Goal: Find specific page/section: Find specific page/section

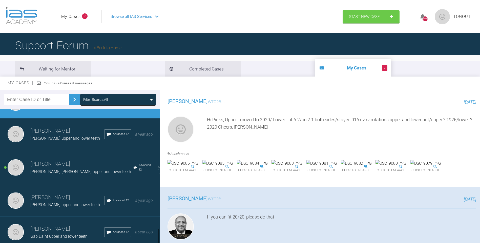
scroll to position [1144, 0]
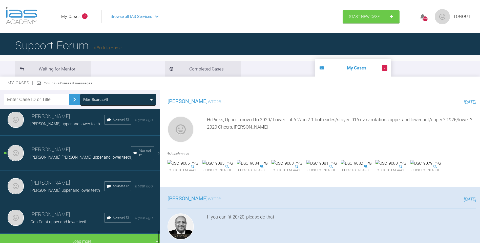
drag, startPoint x: 158, startPoint y: 223, endPoint x: 138, endPoint y: 233, distance: 22.5
click at [158, 238] on div at bounding box center [159, 238] width 2 height 14
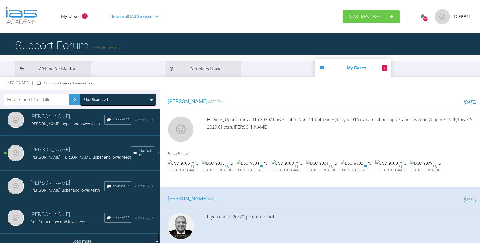
click at [106, 236] on div "Load more" at bounding box center [82, 242] width 164 height 16
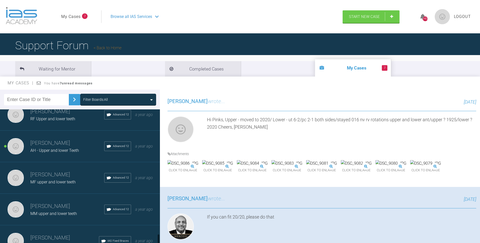
drag, startPoint x: 158, startPoint y: 194, endPoint x: 159, endPoint y: 224, distance: 29.9
click at [166, 235] on div "Filter Boards: All [PERSON_NAME] Col Nik upper and lower teeth IAS Fixed Braces…" at bounding box center [240, 171] width 480 height 163
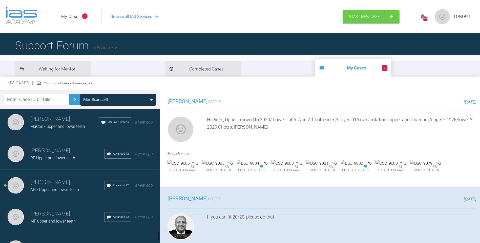
click at [59, 211] on h3 "[PERSON_NAME]" at bounding box center [67, 214] width 74 height 9
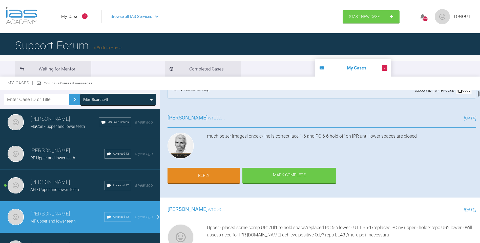
scroll to position [7, 0]
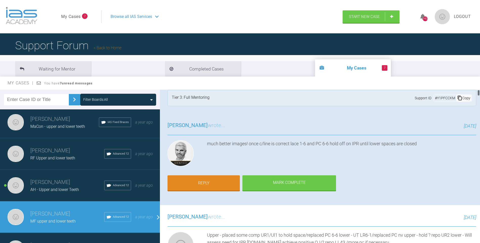
drag, startPoint x: 479, startPoint y: 98, endPoint x: 478, endPoint y: 94, distance: 3.8
click at [478, 94] on div at bounding box center [478, 93] width 2 height 6
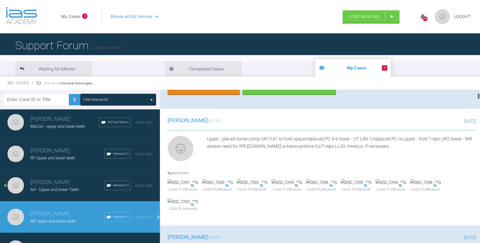
scroll to position [37, 0]
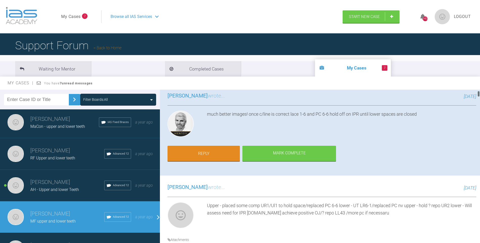
click at [478, 94] on div at bounding box center [478, 94] width 2 height 6
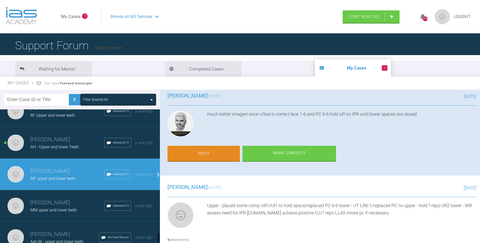
click at [157, 237] on div "[PERSON_NAME] Col Nik upper and lower teeth IAS Fixed Braces [DATE] [PERSON_NAM…" at bounding box center [80, 177] width 160 height 136
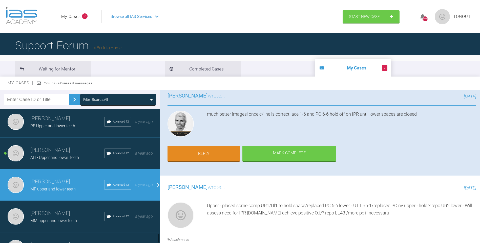
click at [67, 209] on h3 "[PERSON_NAME]" at bounding box center [67, 213] width 74 height 9
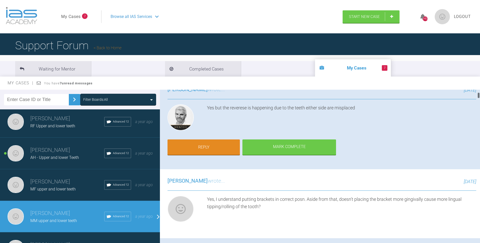
scroll to position [0, 0]
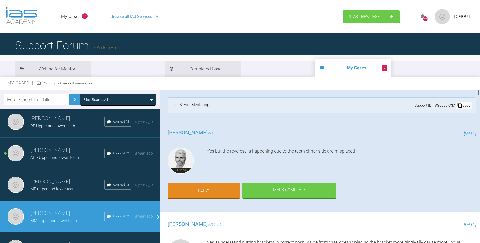
drag, startPoint x: 478, startPoint y: 94, endPoint x: 472, endPoint y: 83, distance: 12.8
click at [472, 83] on div "My Cases You have 7 unread messages Filter Boards: All [PERSON_NAME] Col Nik up…" at bounding box center [240, 165] width 480 height 176
drag, startPoint x: 478, startPoint y: 93, endPoint x: 478, endPoint y: 85, distance: 7.8
click at [478, 85] on div "My Cases You have 7 unread messages Filter Boards: All [PERSON_NAME] Col Nik up…" at bounding box center [240, 165] width 480 height 176
